Goal: Information Seeking & Learning: Learn about a topic

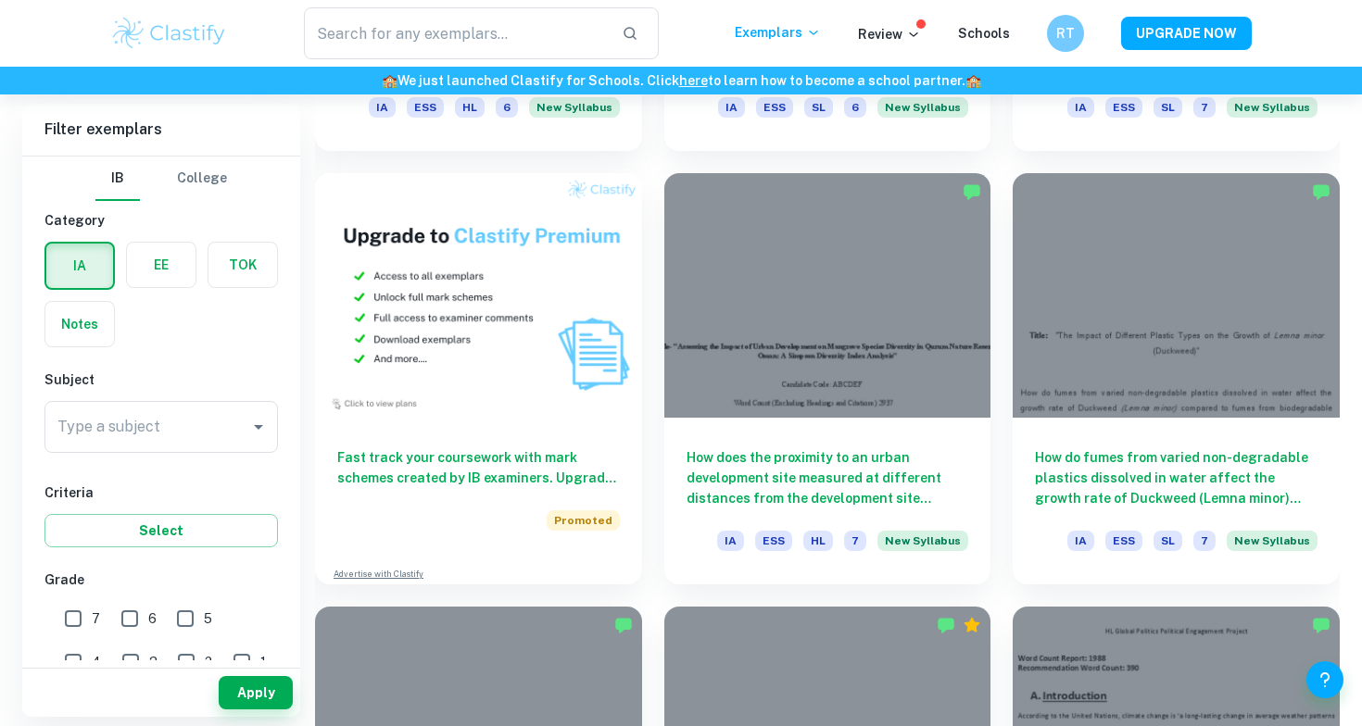
scroll to position [747, 0]
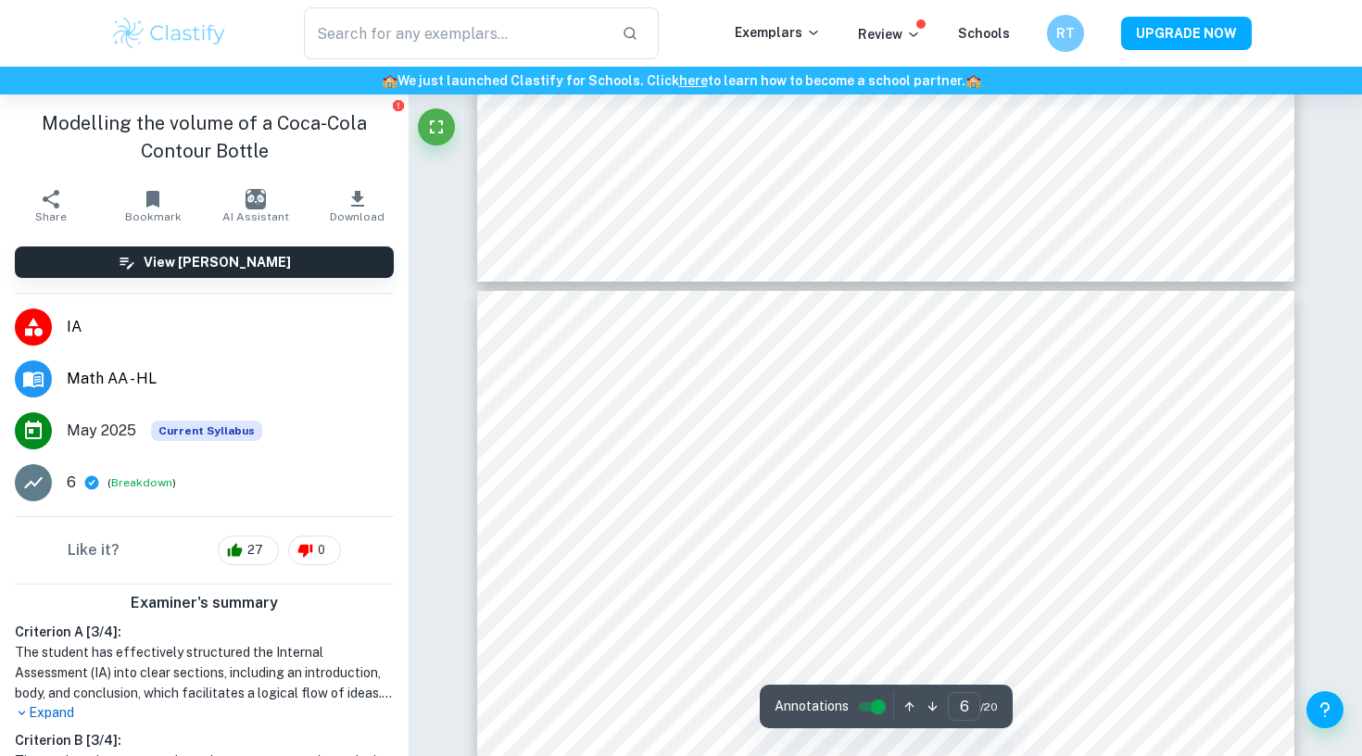
type input "5"
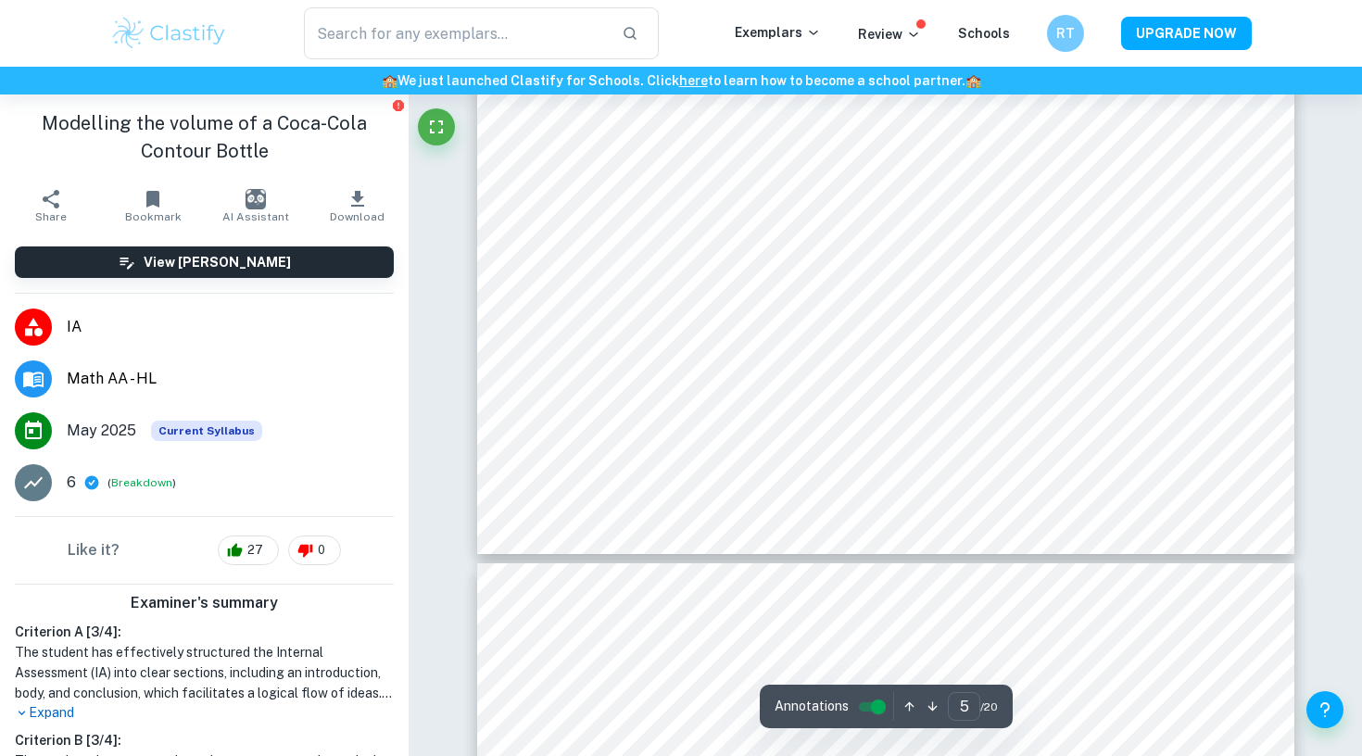
scroll to position [5146, 0]
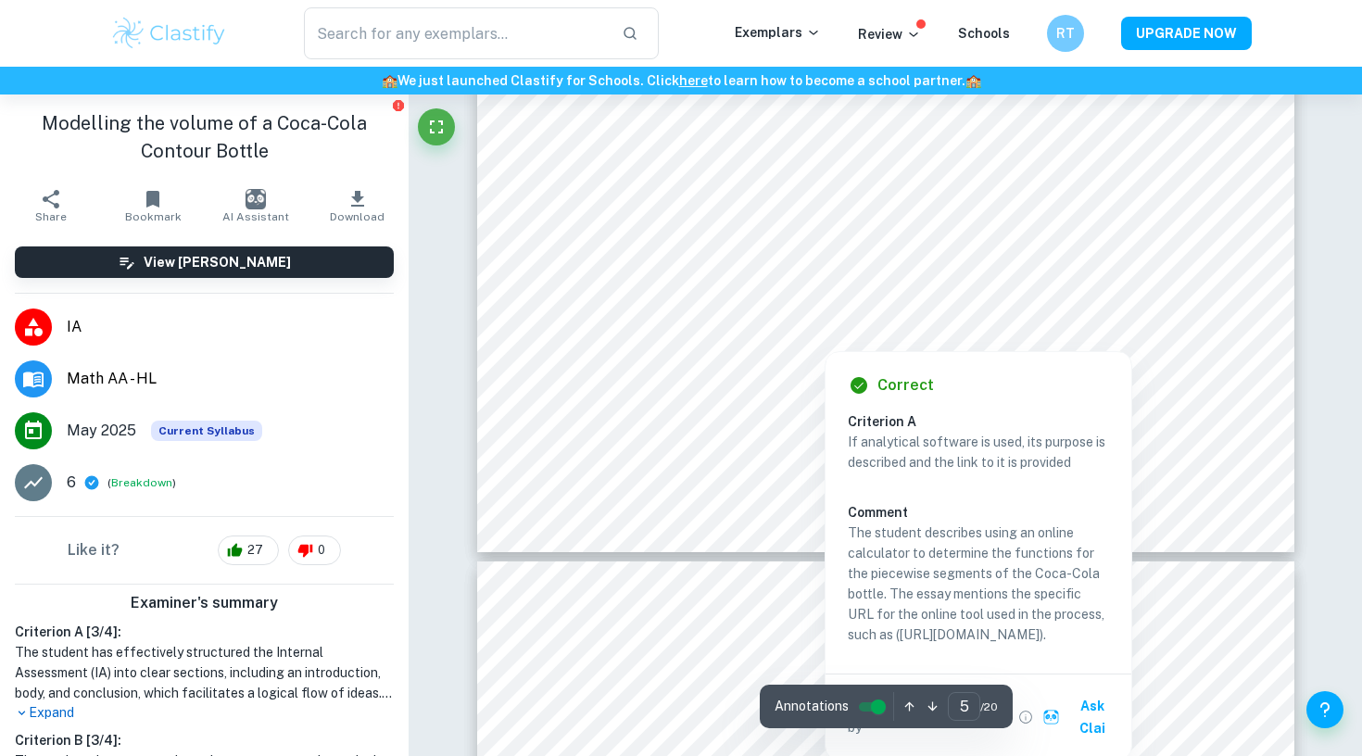
click at [596, 336] on div at bounding box center [824, 328] width 504 height 35
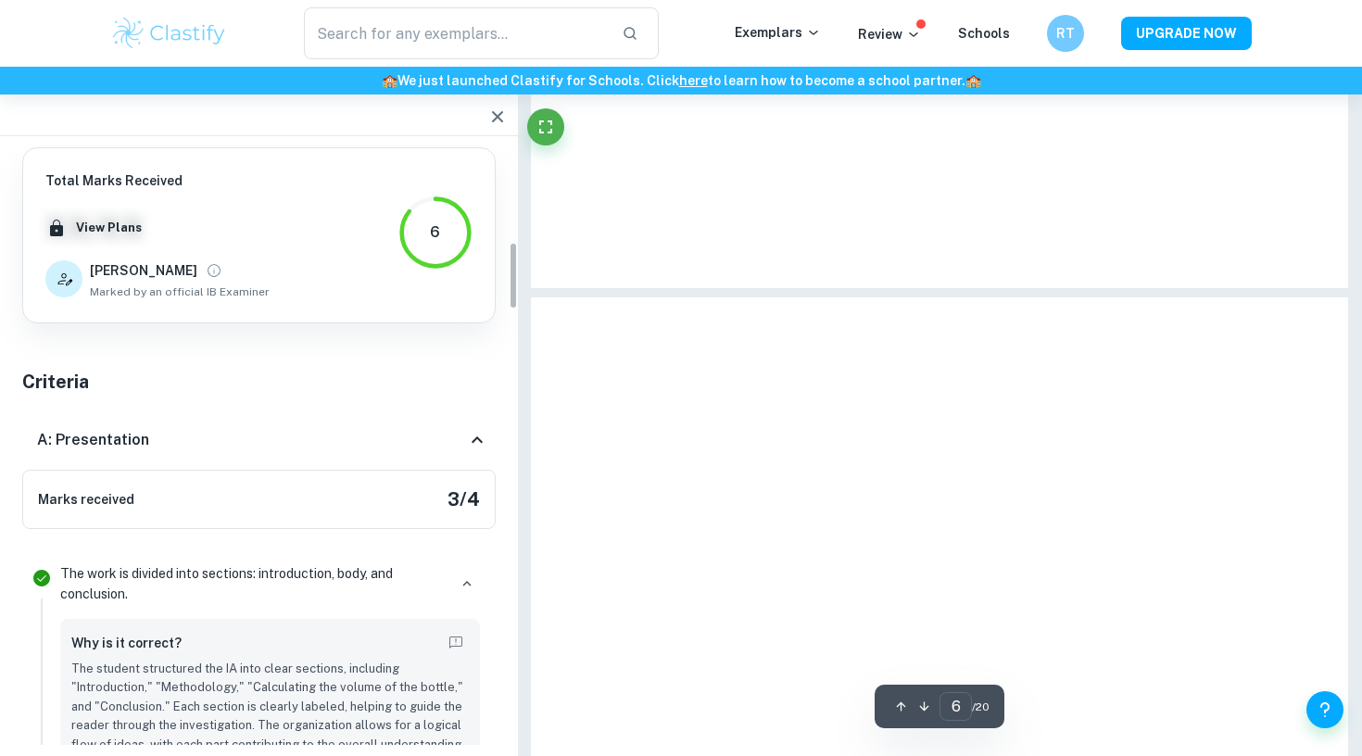
scroll to position [2680, 0]
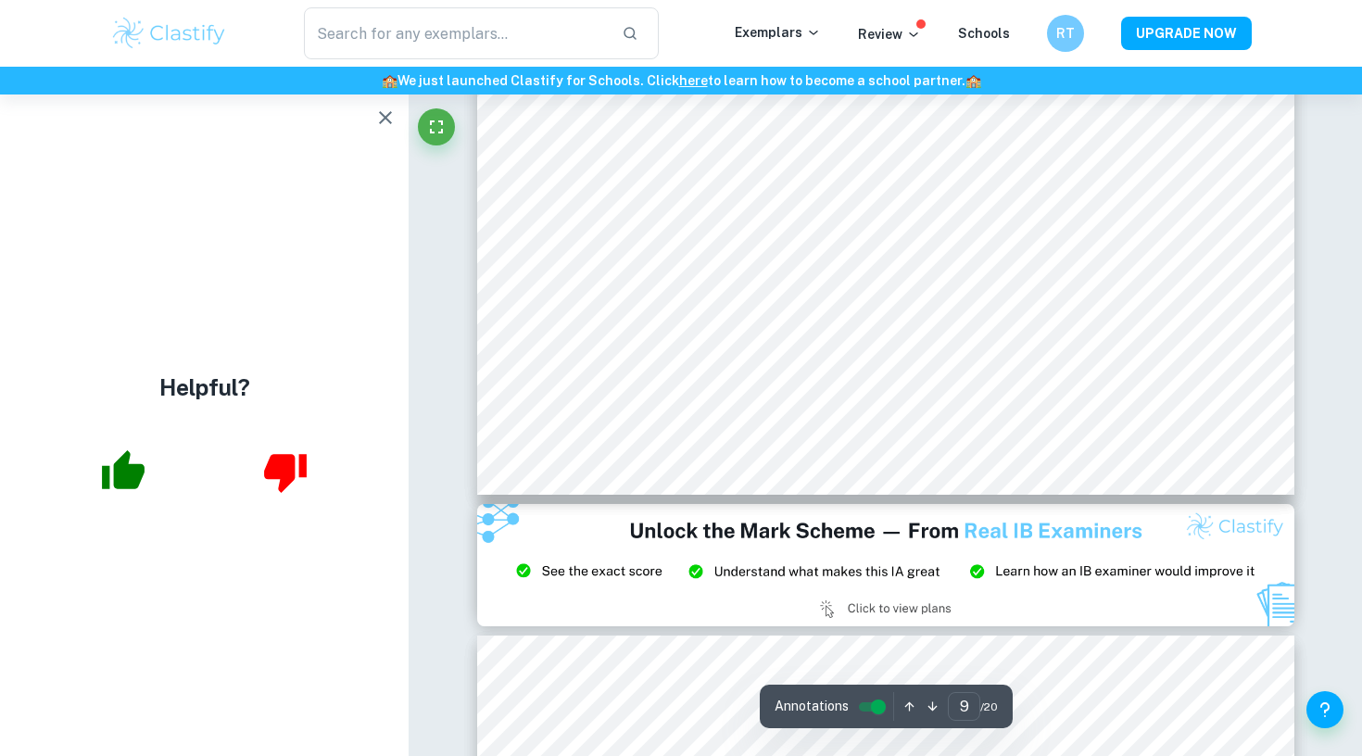
scroll to position [8691, 0]
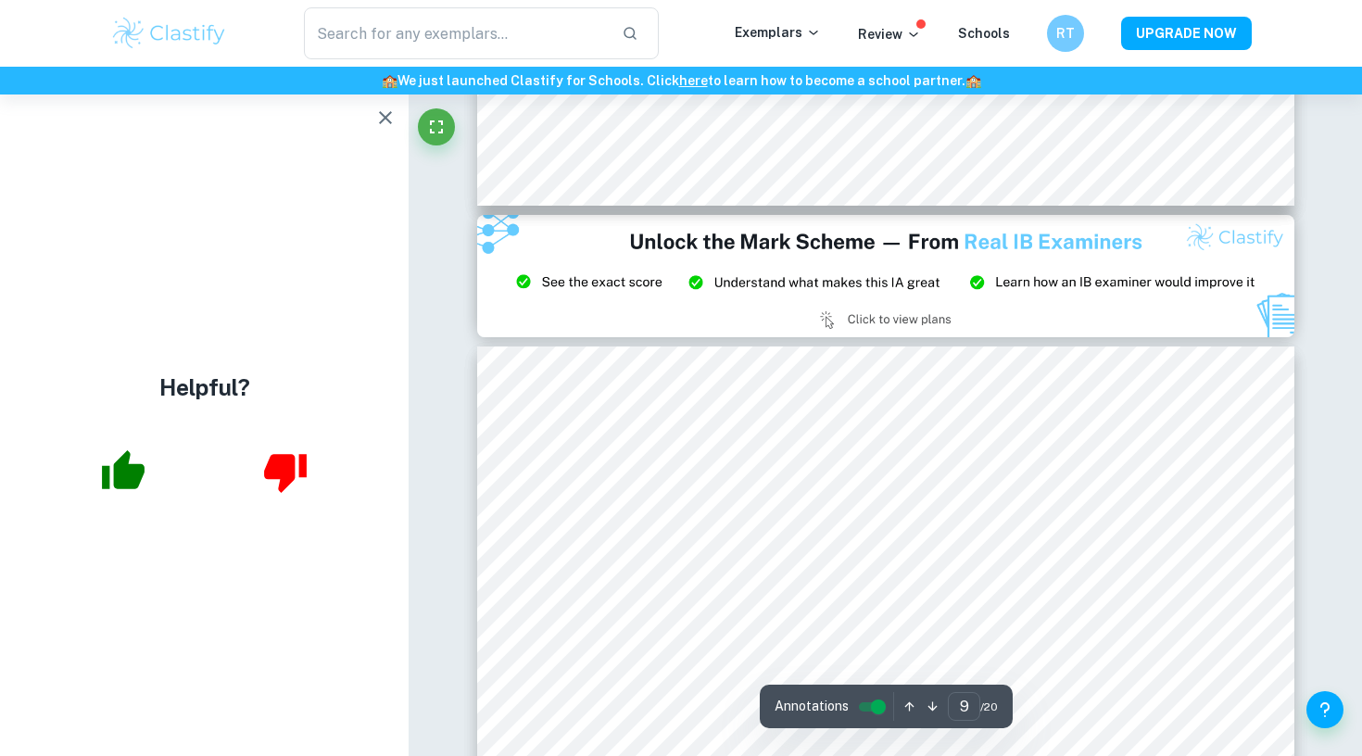
click at [383, 121] on icon "button" at bounding box center [385, 117] width 13 height 13
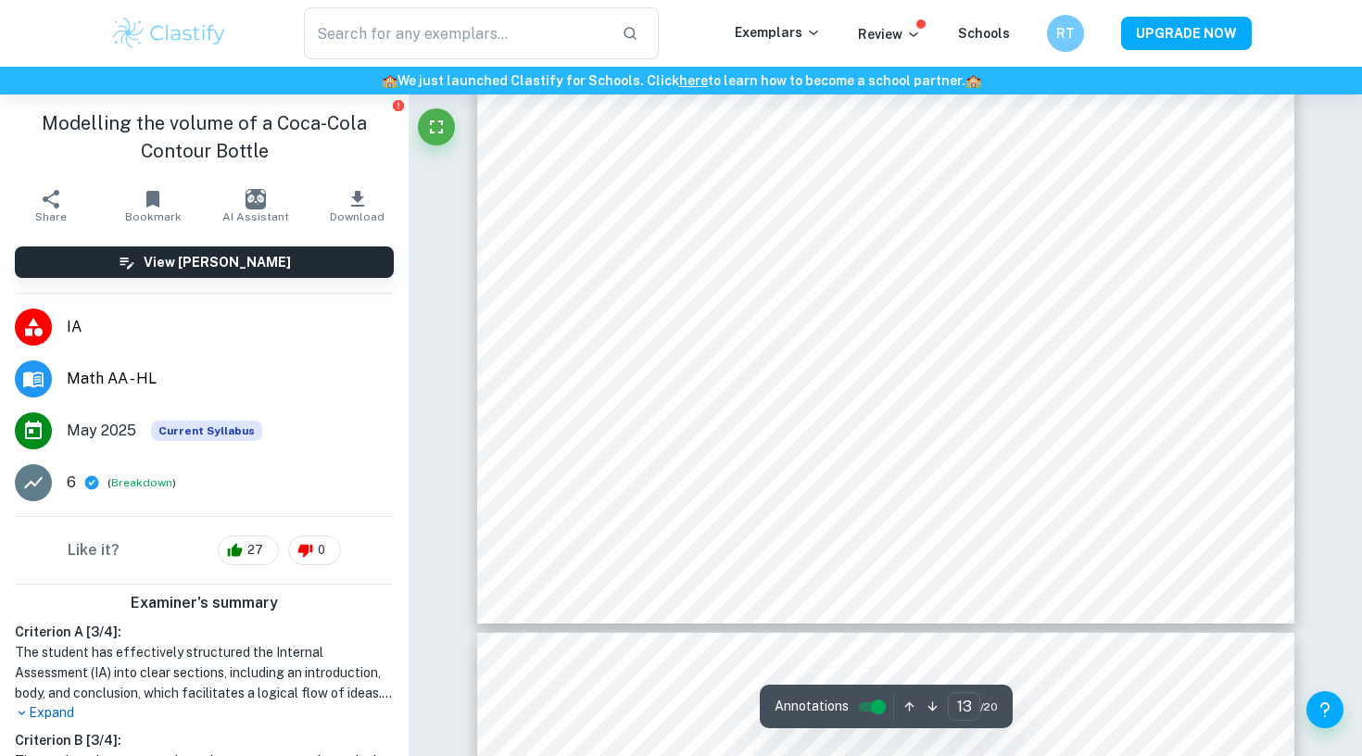
scroll to position [13734, 0]
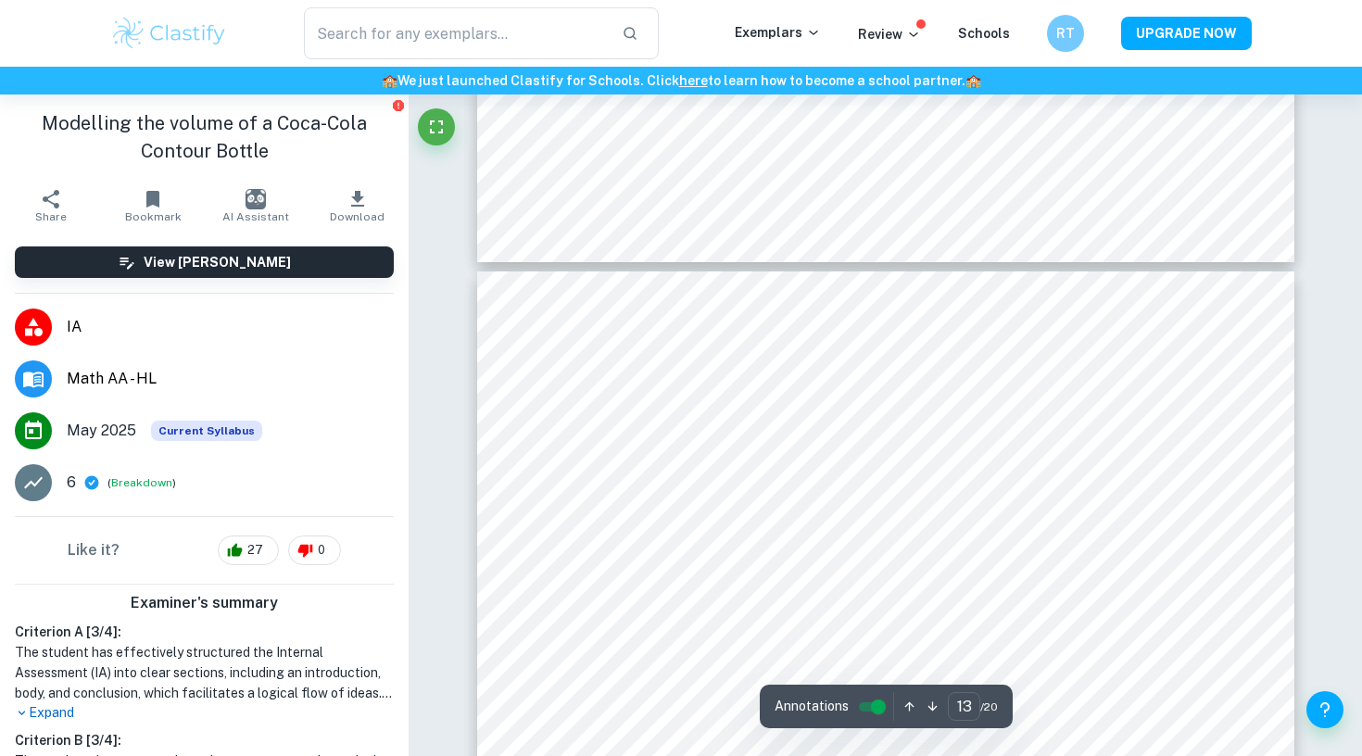
type input "14"
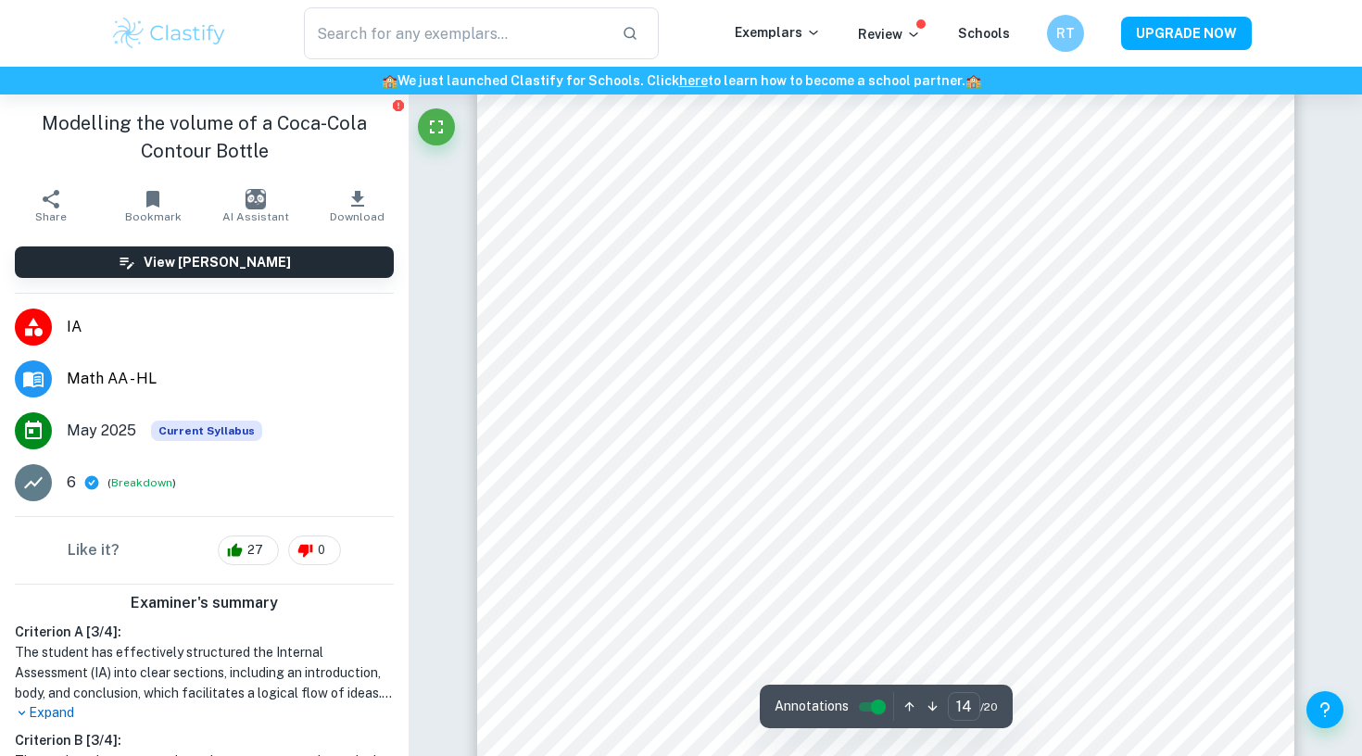
scroll to position [14419, 0]
